Goal: Task Accomplishment & Management: Use online tool/utility

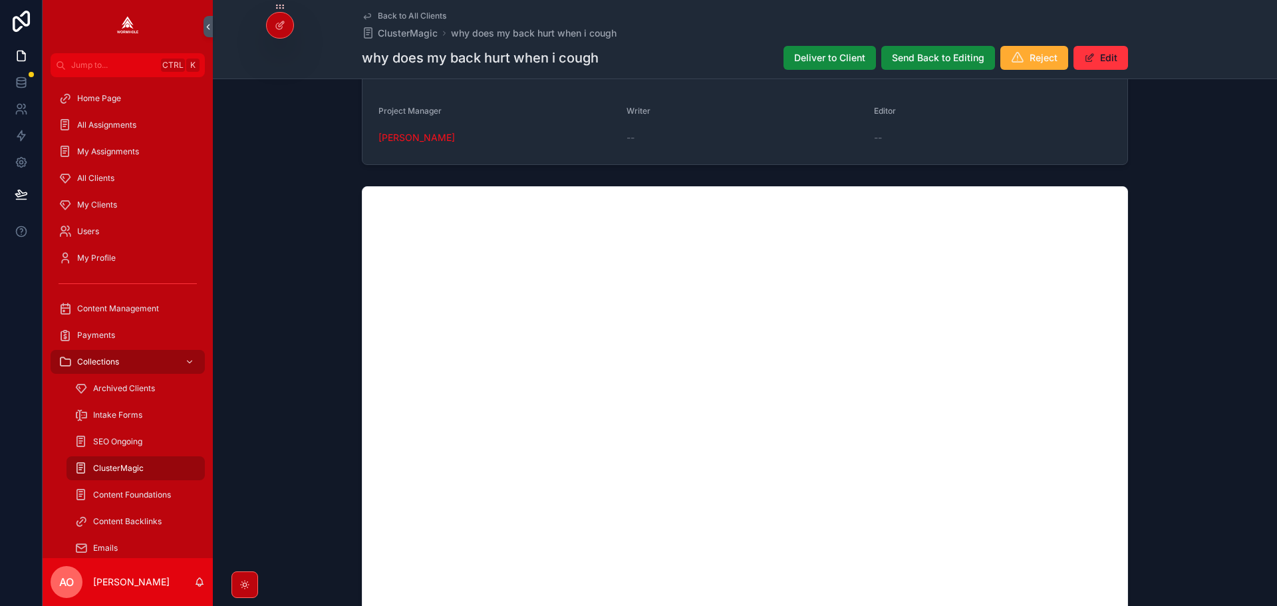
scroll to position [834, 0]
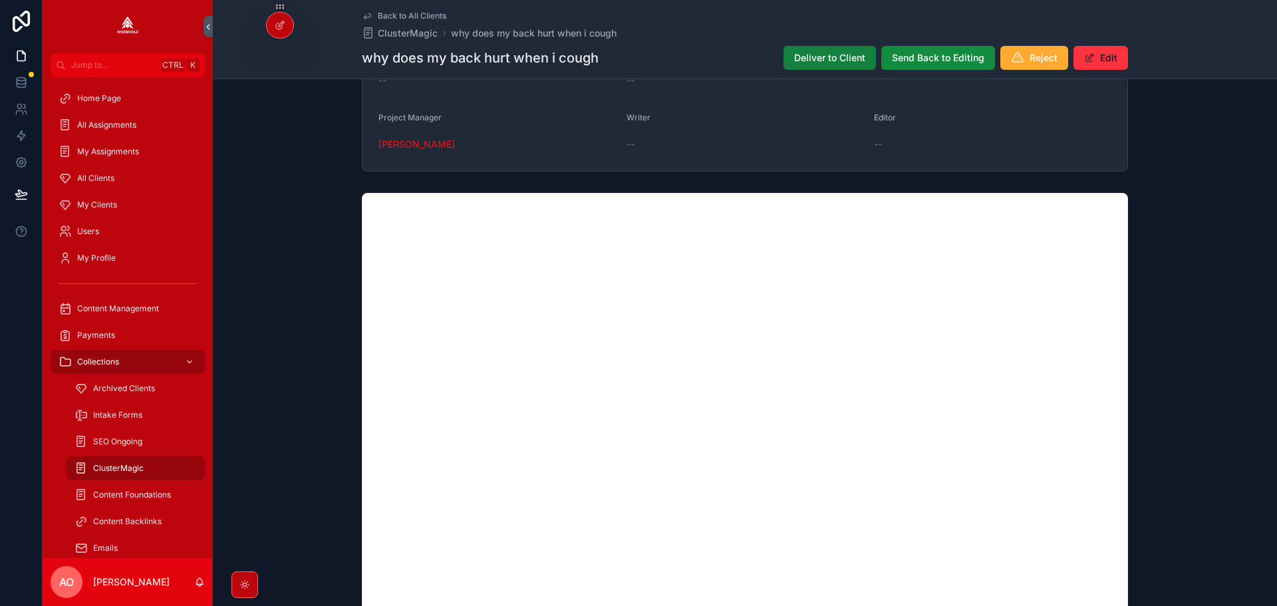
click at [835, 68] on button "Deliver to Client" at bounding box center [829, 58] width 92 height 24
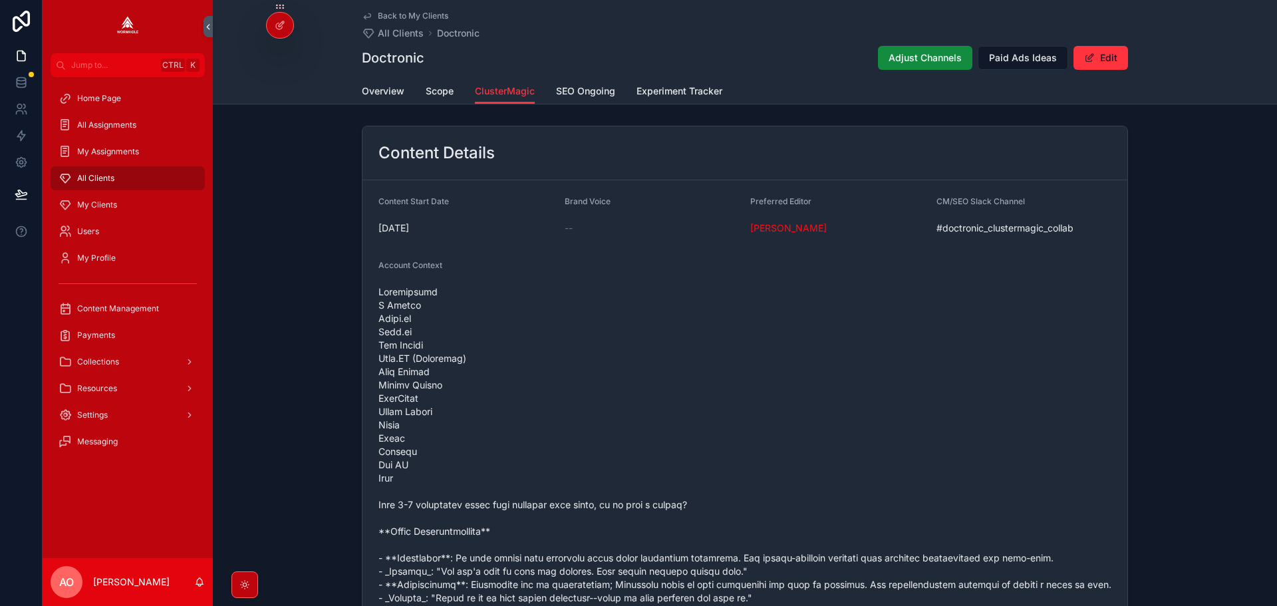
scroll to position [1273, 0]
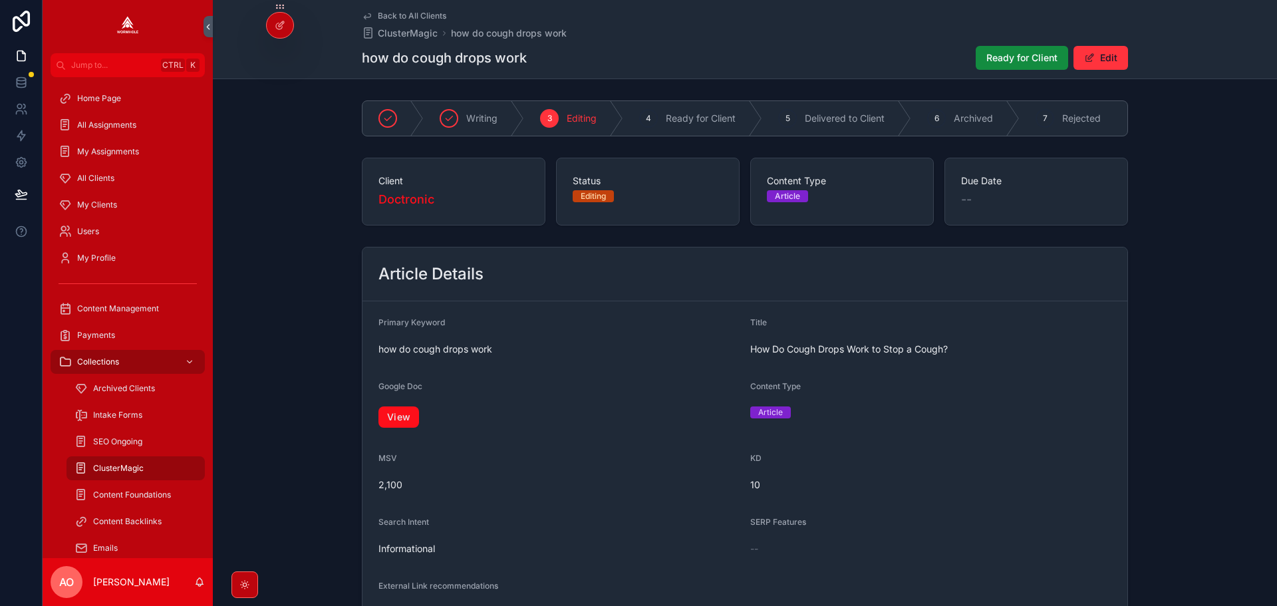
click at [408, 425] on link "View" at bounding box center [398, 416] width 41 height 21
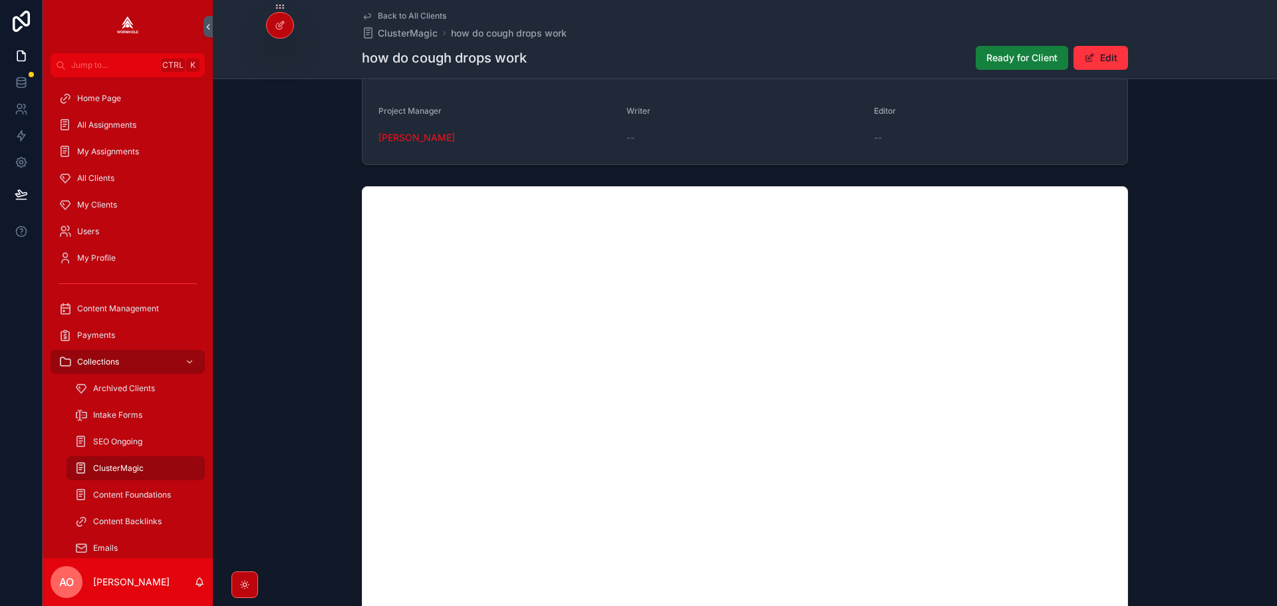
click at [992, 55] on span "Ready for Client" at bounding box center [1021, 57] width 71 height 13
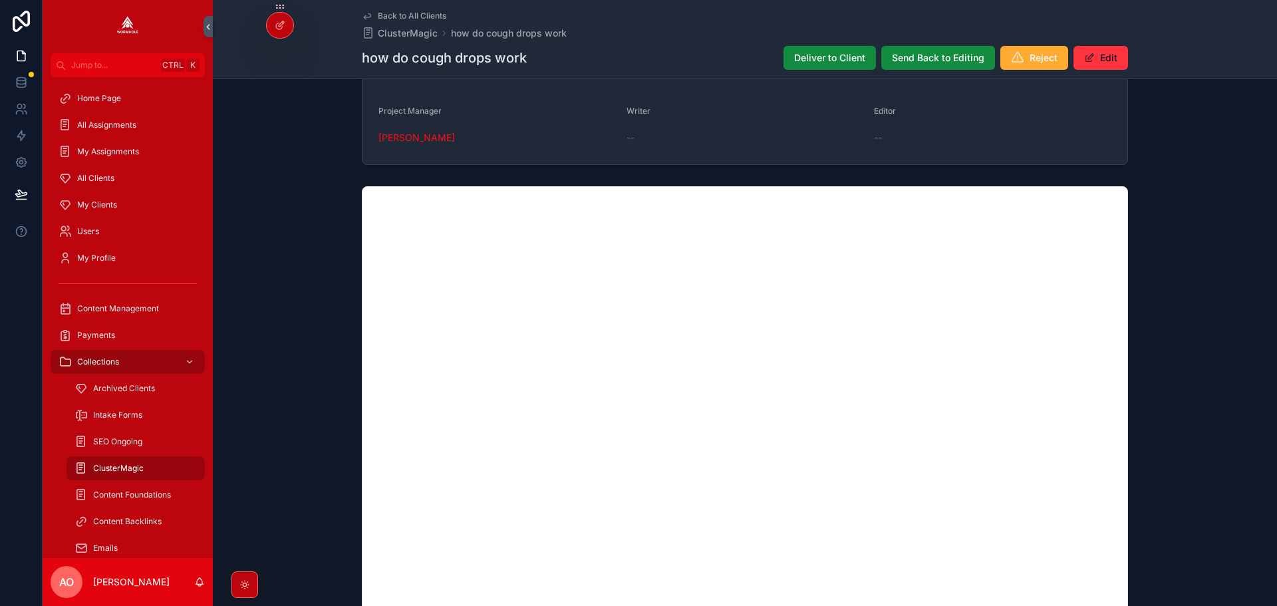
scroll to position [834, 0]
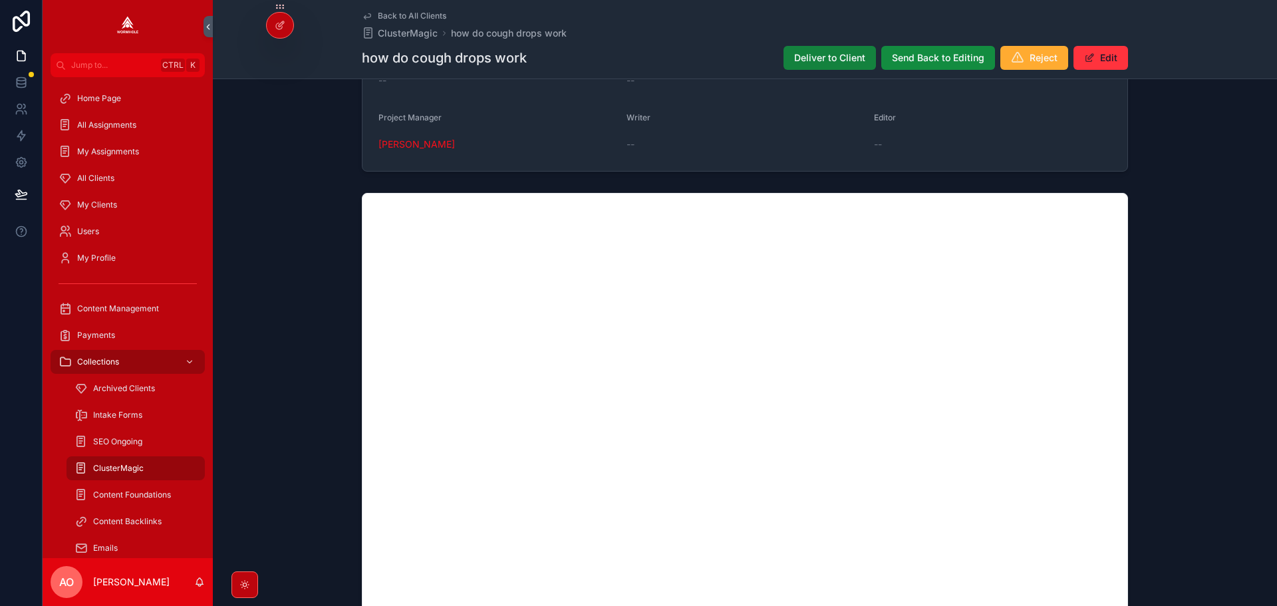
click at [817, 61] on span "Deliver to Client" at bounding box center [829, 57] width 71 height 13
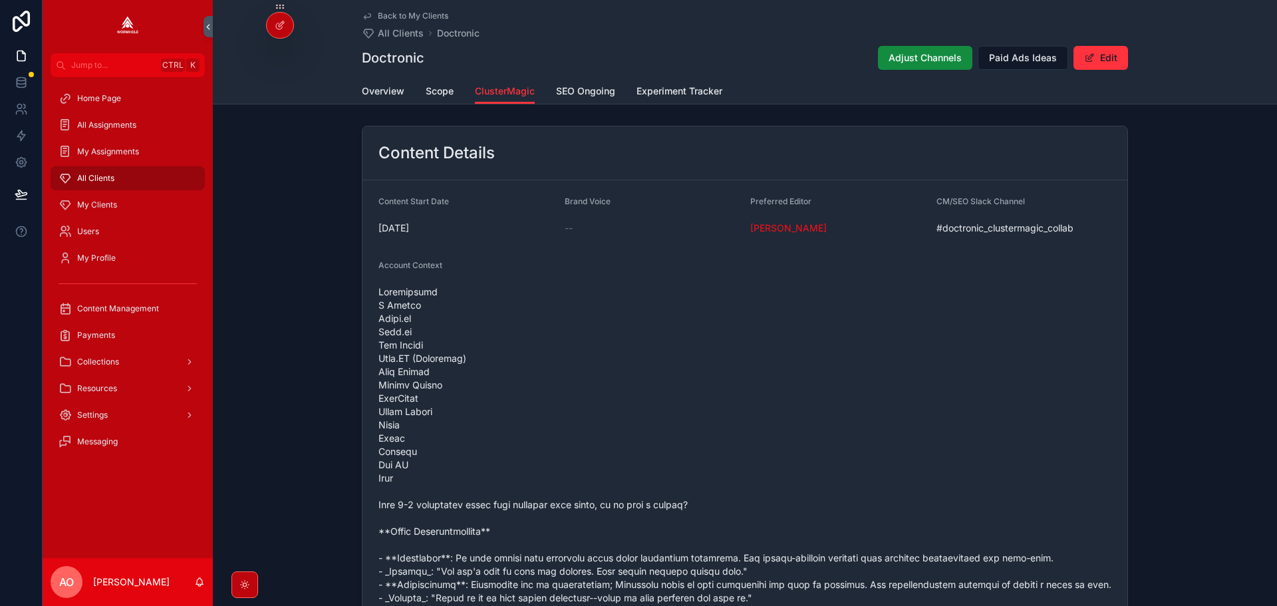
scroll to position [1273, 0]
